Goal: Task Accomplishment & Management: Complete application form

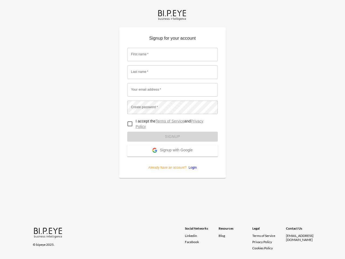
click at [172, 129] on form "First name   * First name   * Last name   * Last name   * Your email address   …" at bounding box center [172, 107] width 91 height 126
click at [172, 54] on input "First name   *" at bounding box center [172, 54] width 91 height 13
click at [172, 72] on input "Last name   *" at bounding box center [172, 71] width 91 height 13
click at [172, 90] on input "Your email address   *" at bounding box center [172, 89] width 91 height 13
click at [172, 150] on span "Signup with Google" at bounding box center [176, 150] width 33 height 5
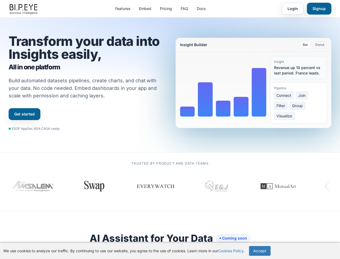
click at [306, 45] on button "Bar" at bounding box center [306, 44] width 10 height 7
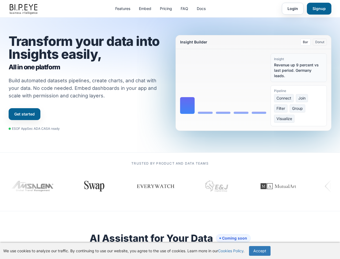
click at [320, 45] on button "Donut" at bounding box center [320, 42] width 14 height 7
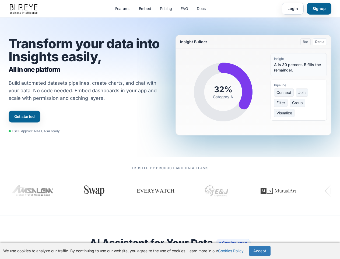
click at [261, 251] on button "Accept" at bounding box center [260, 251] width 22 height 10
